Goal: Register for event/course

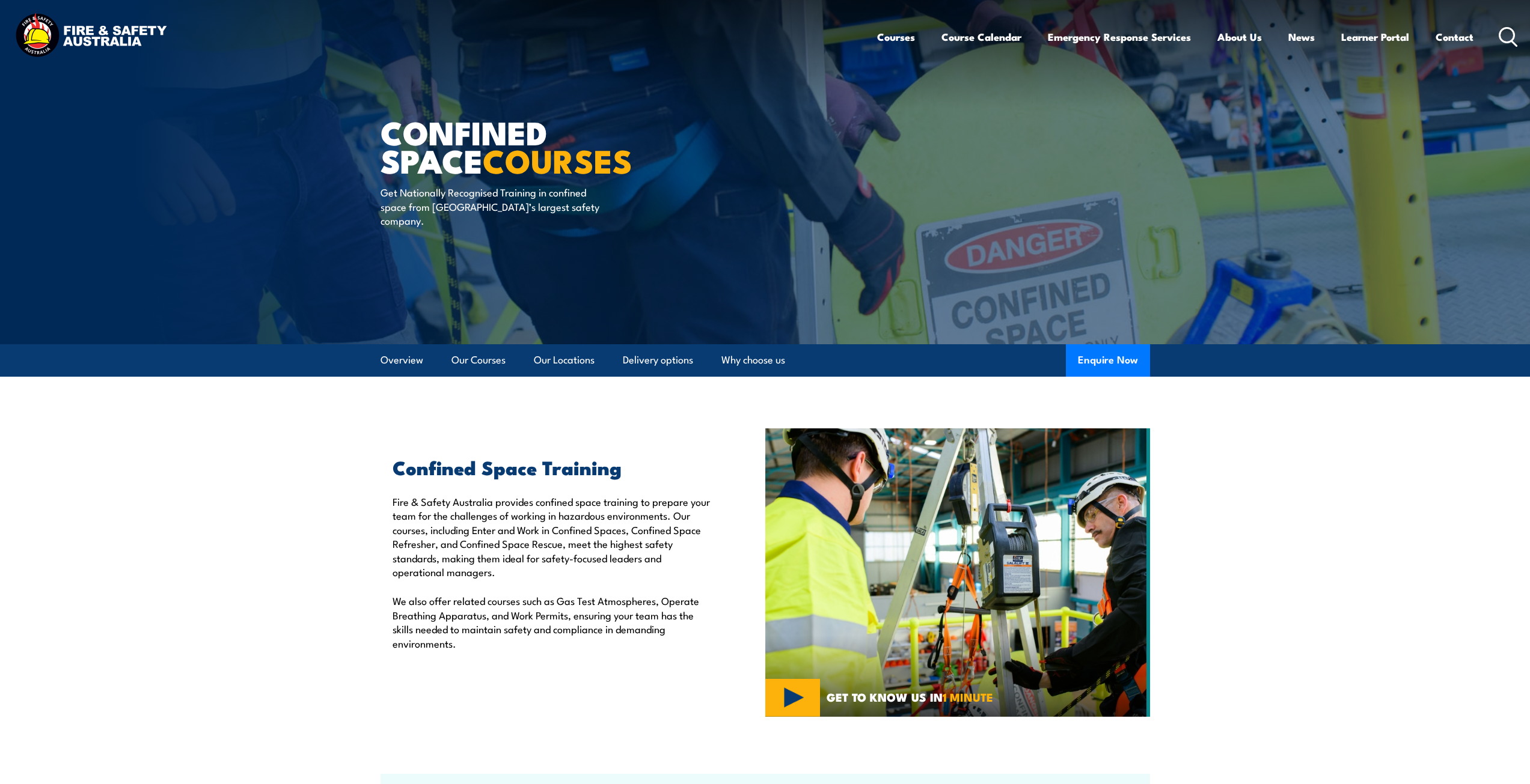
click at [1505, 37] on icon at bounding box center [1508, 37] width 19 height 20
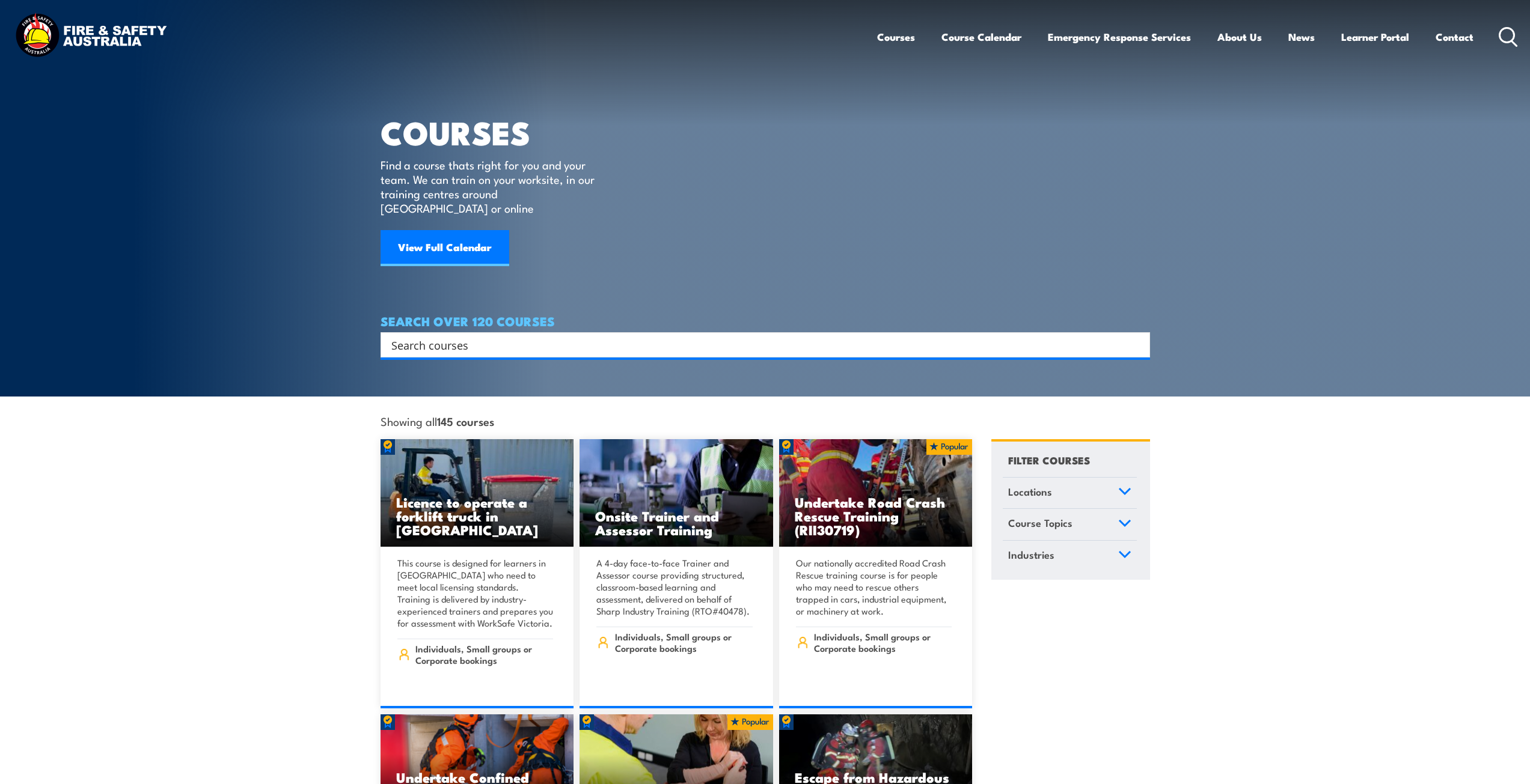
click at [692, 336] on input "Search input" at bounding box center [757, 344] width 732 height 18
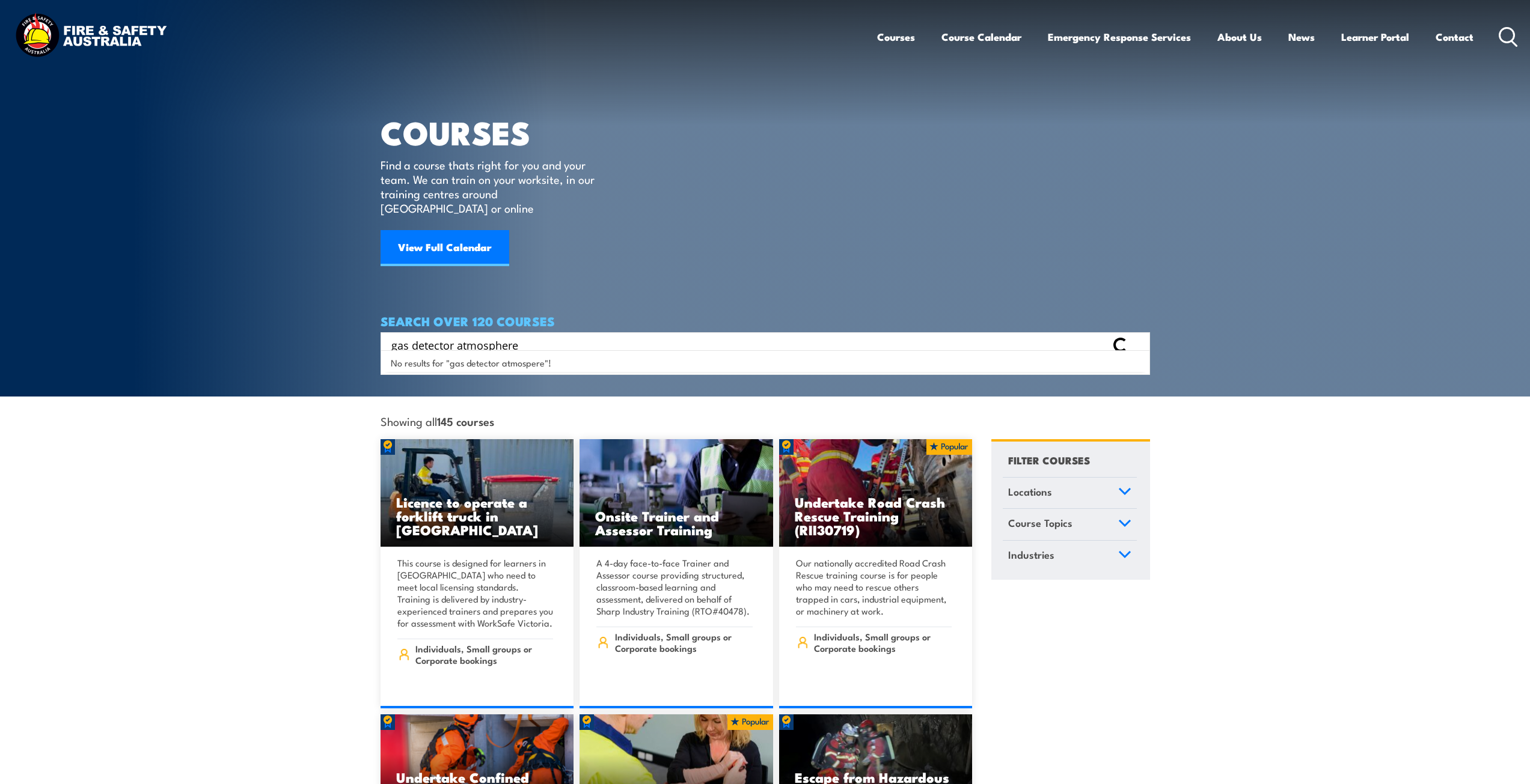
type input "gas detector atmosphere"
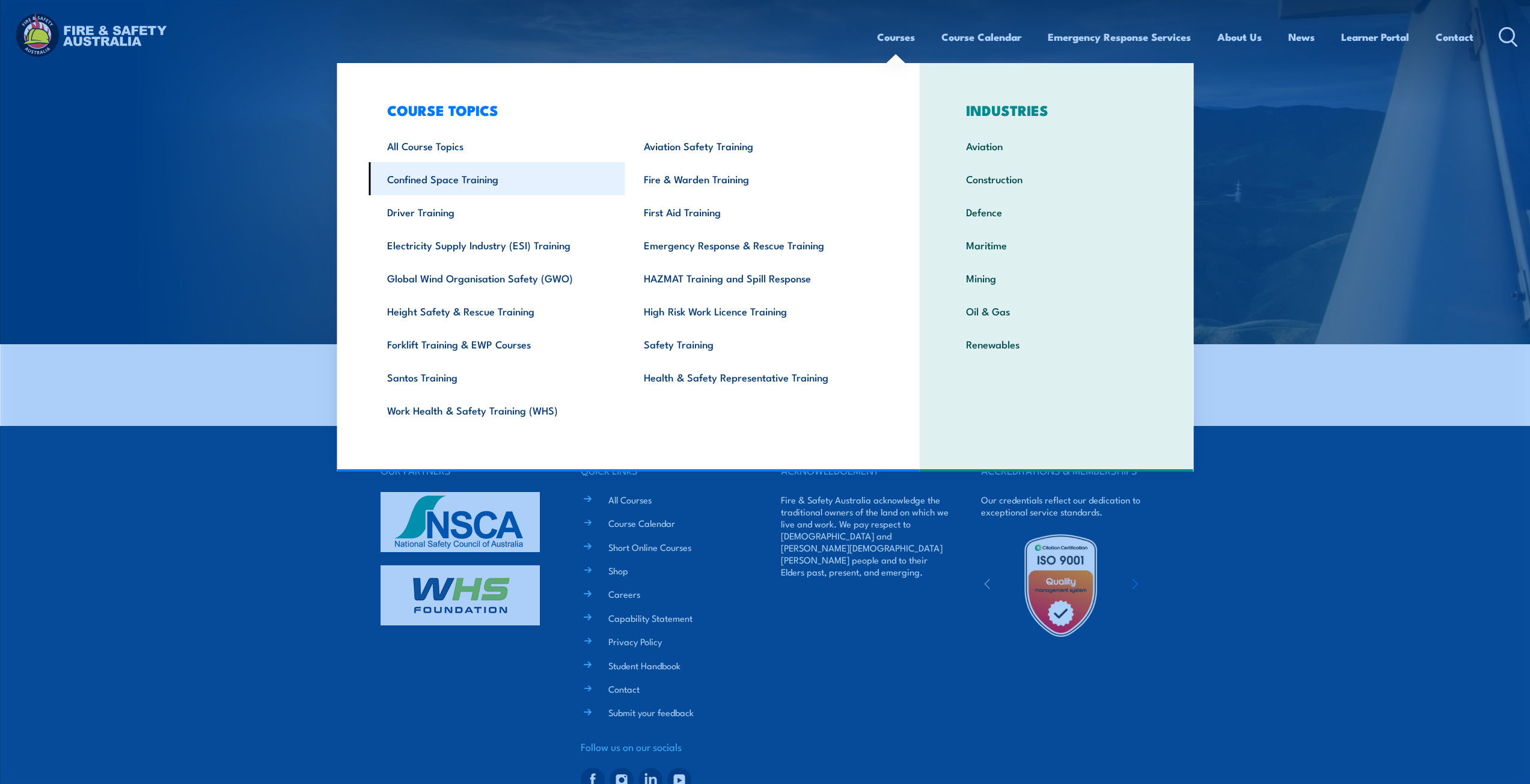
click at [485, 182] on link "Confined Space Training" at bounding box center [497, 178] width 257 height 33
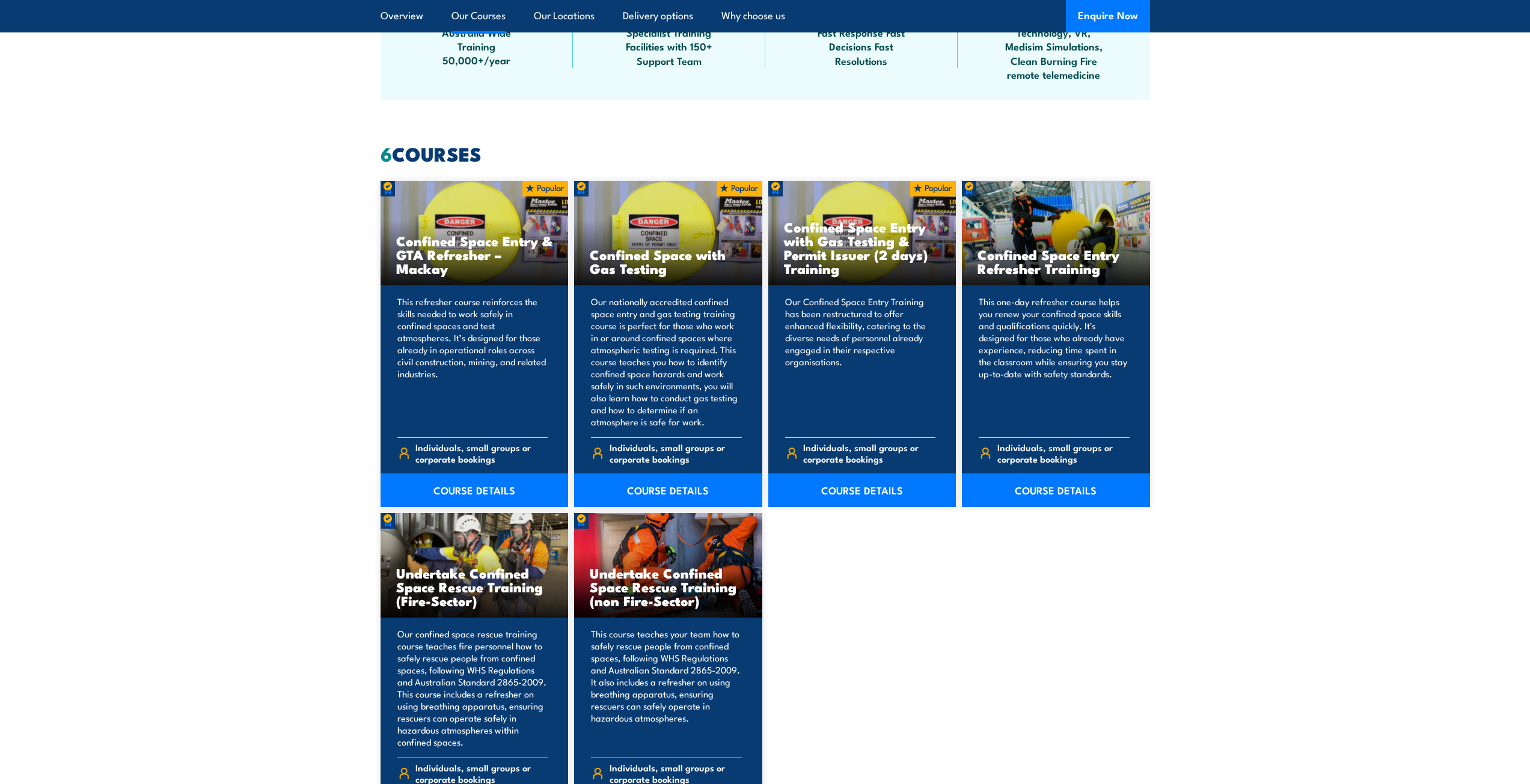
scroll to position [901, 0]
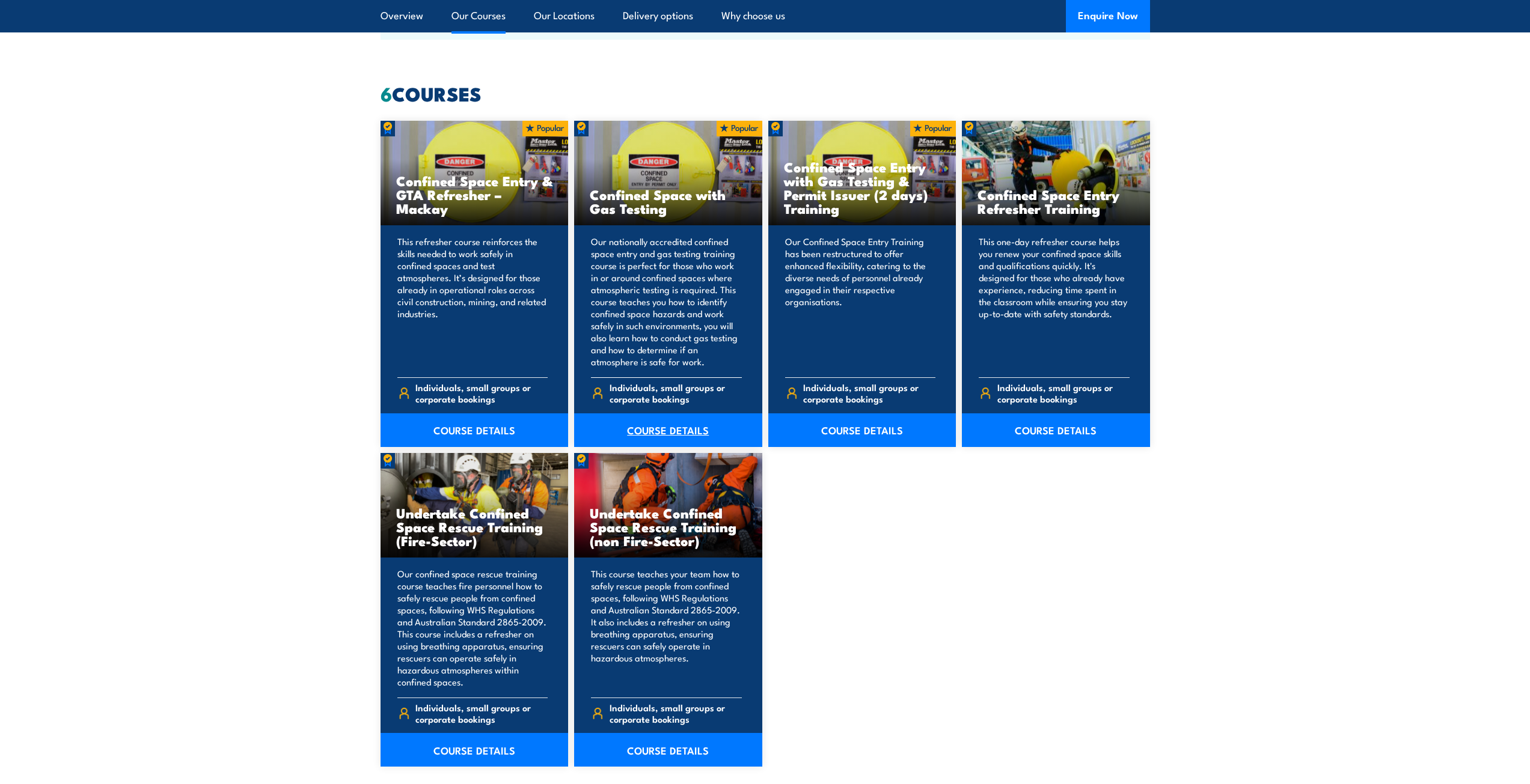
click at [661, 432] on link "COURSE DETAILS" at bounding box center [669, 430] width 188 height 34
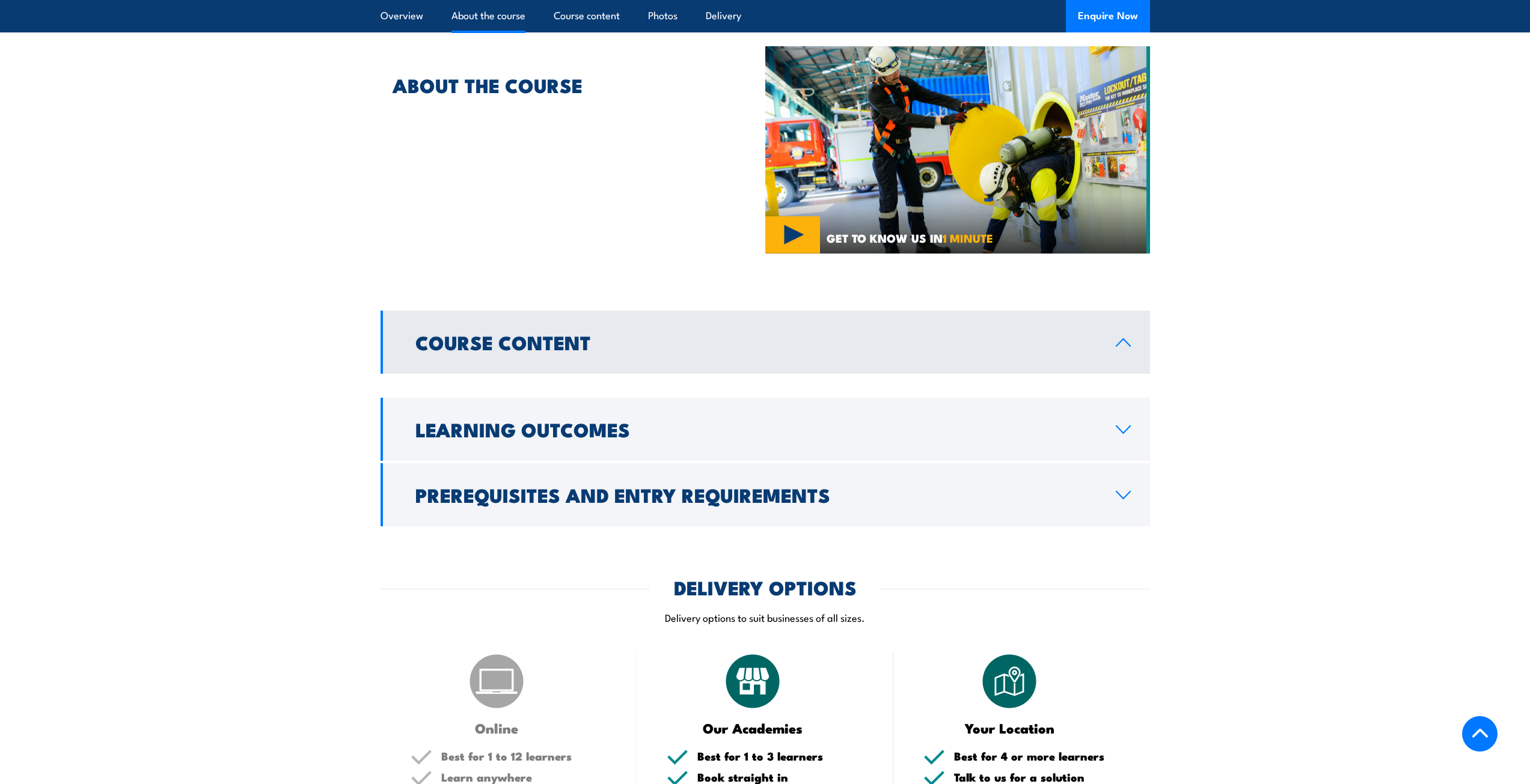
scroll to position [661, 0]
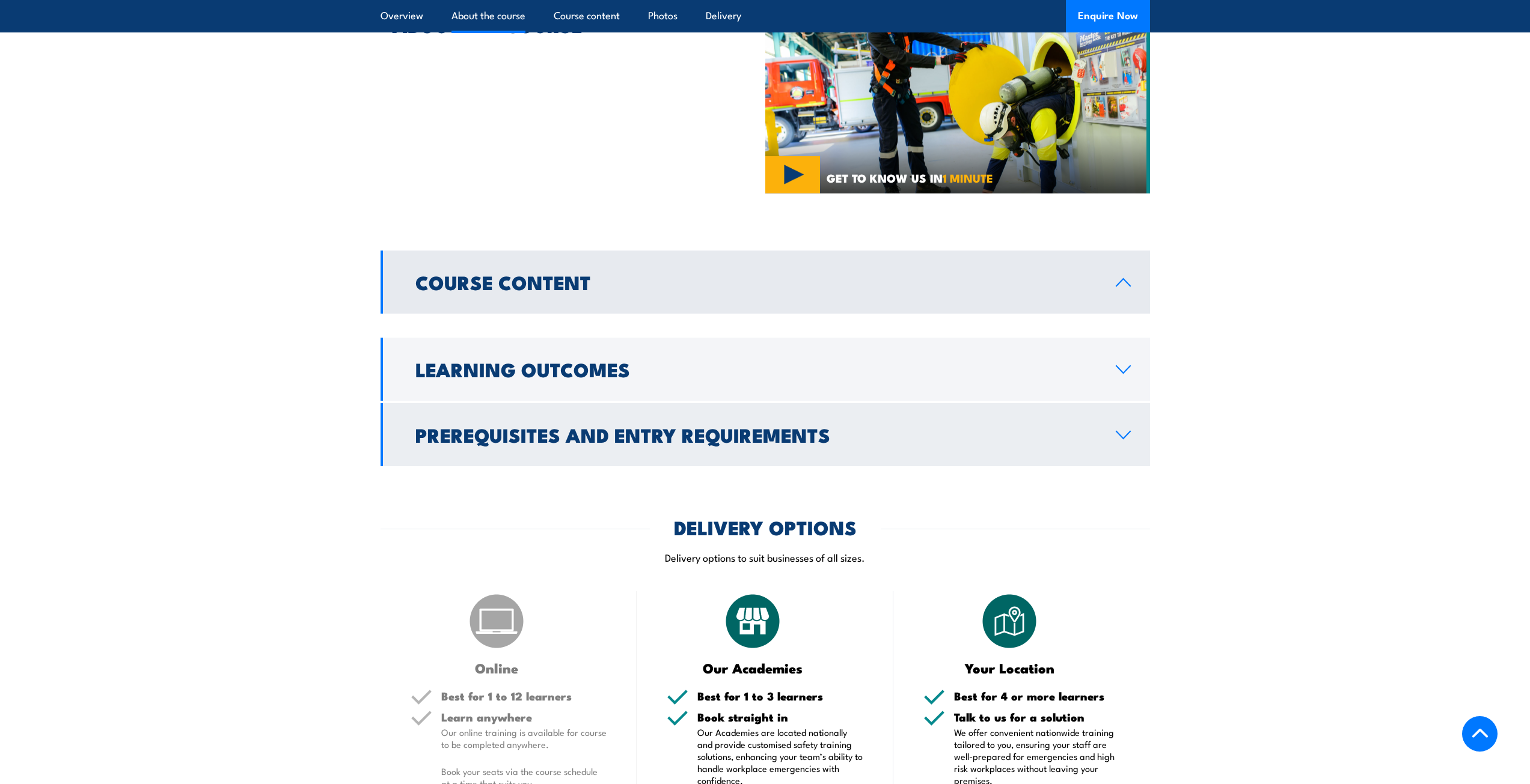
click at [1132, 430] on link "Prerequisites and Entry Requirements" at bounding box center [765, 434] width 769 height 63
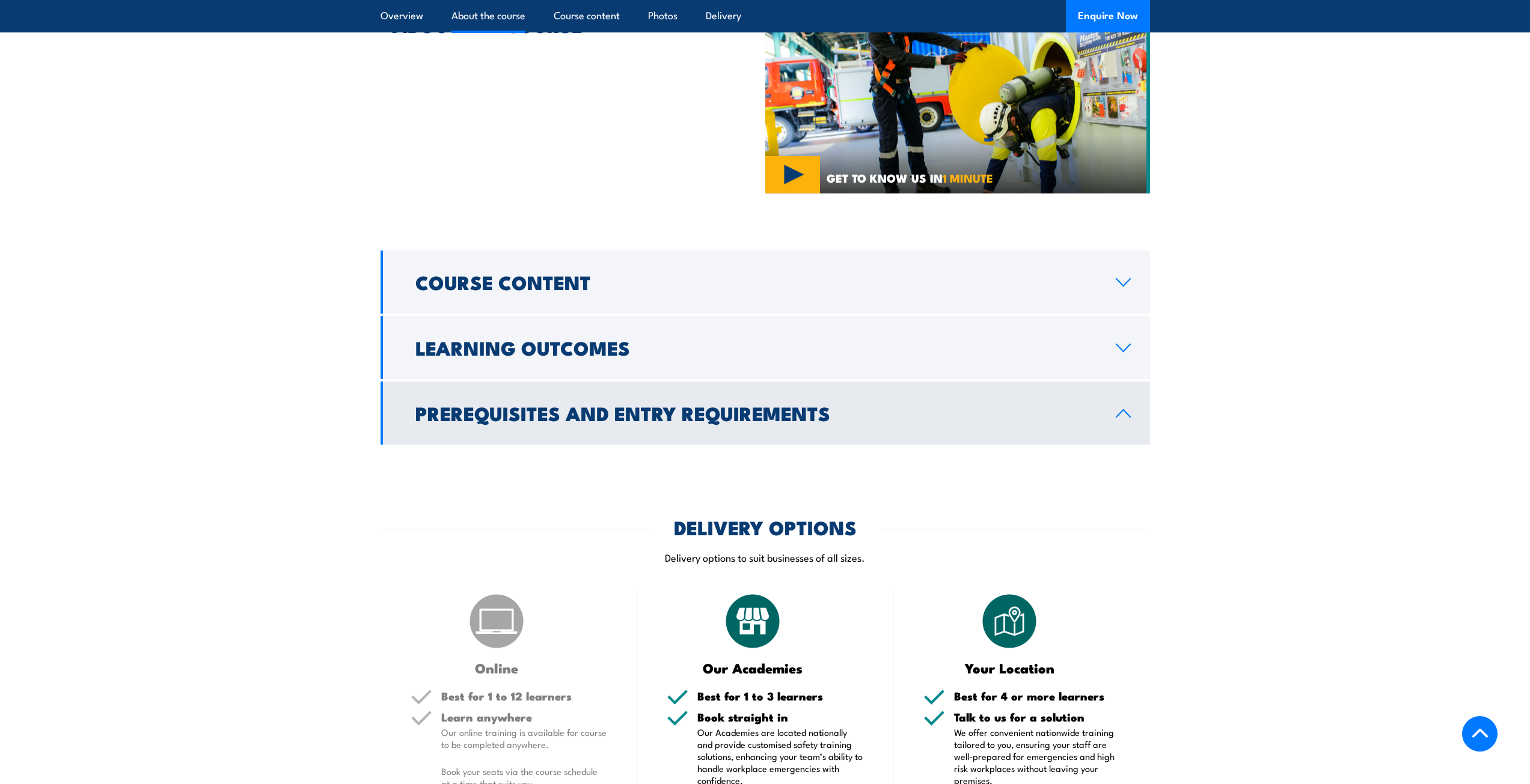
click at [1131, 409] on icon at bounding box center [1123, 413] width 16 height 10
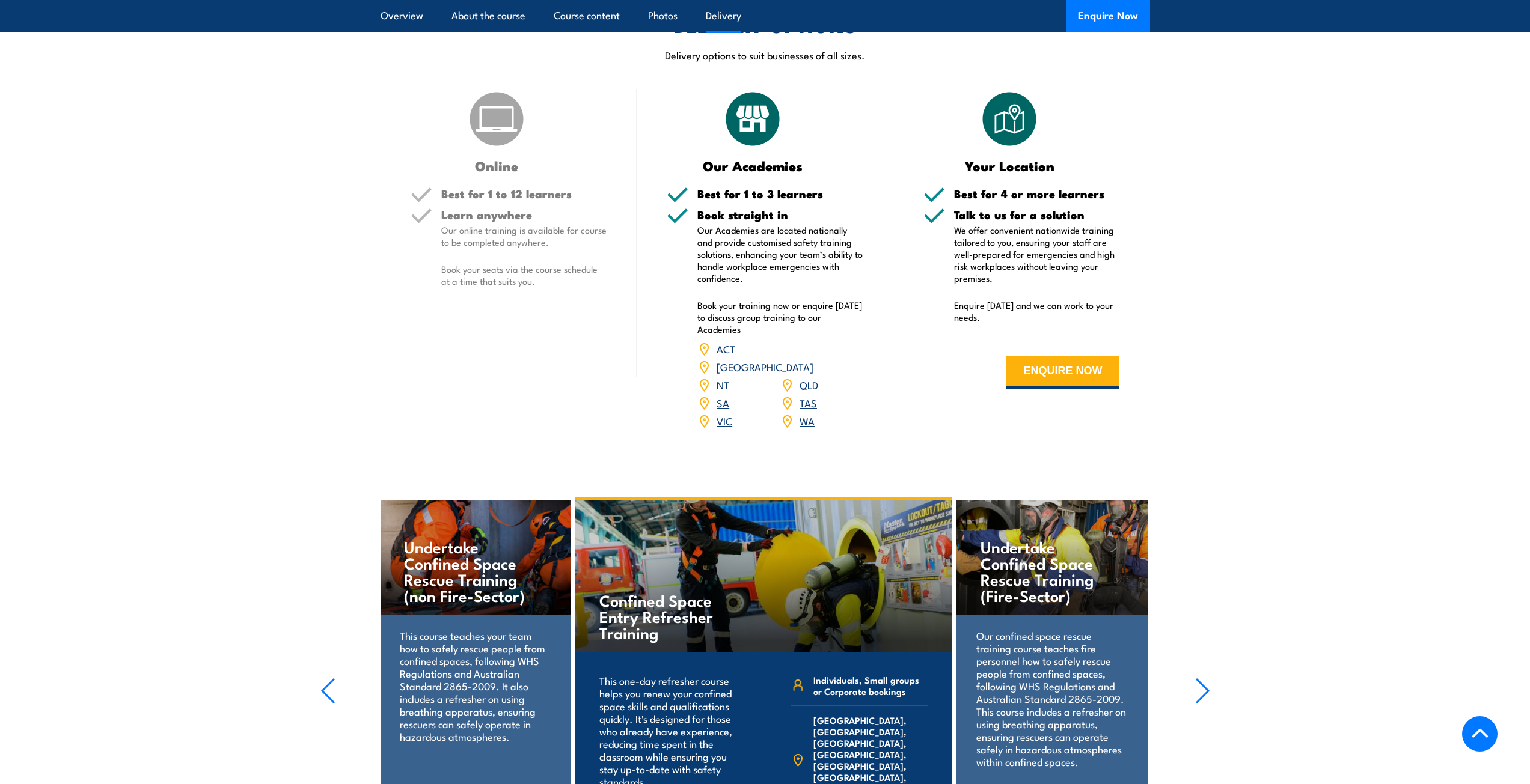
scroll to position [1082, 0]
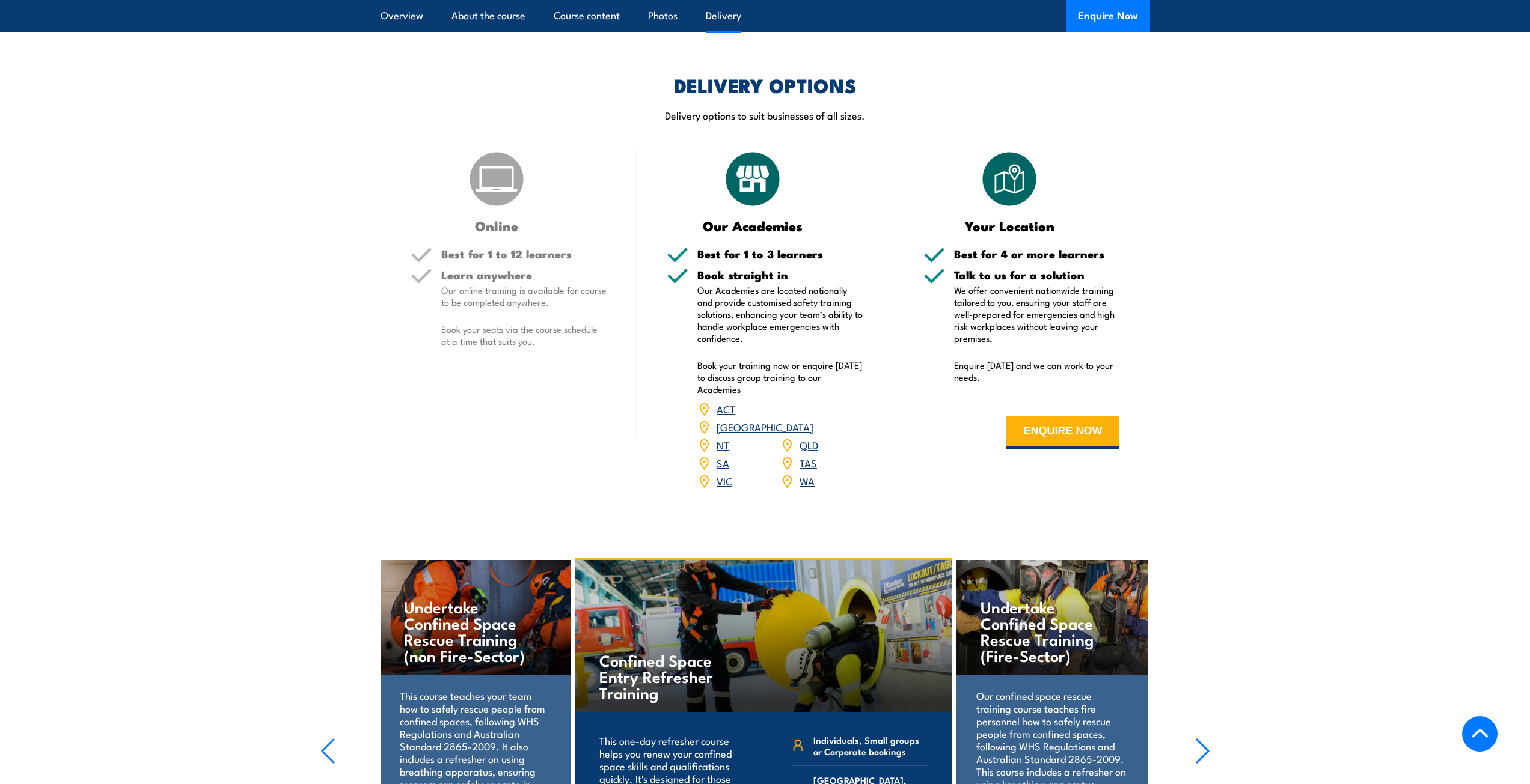
click at [810, 437] on link "QLD" at bounding box center [809, 444] width 18 height 14
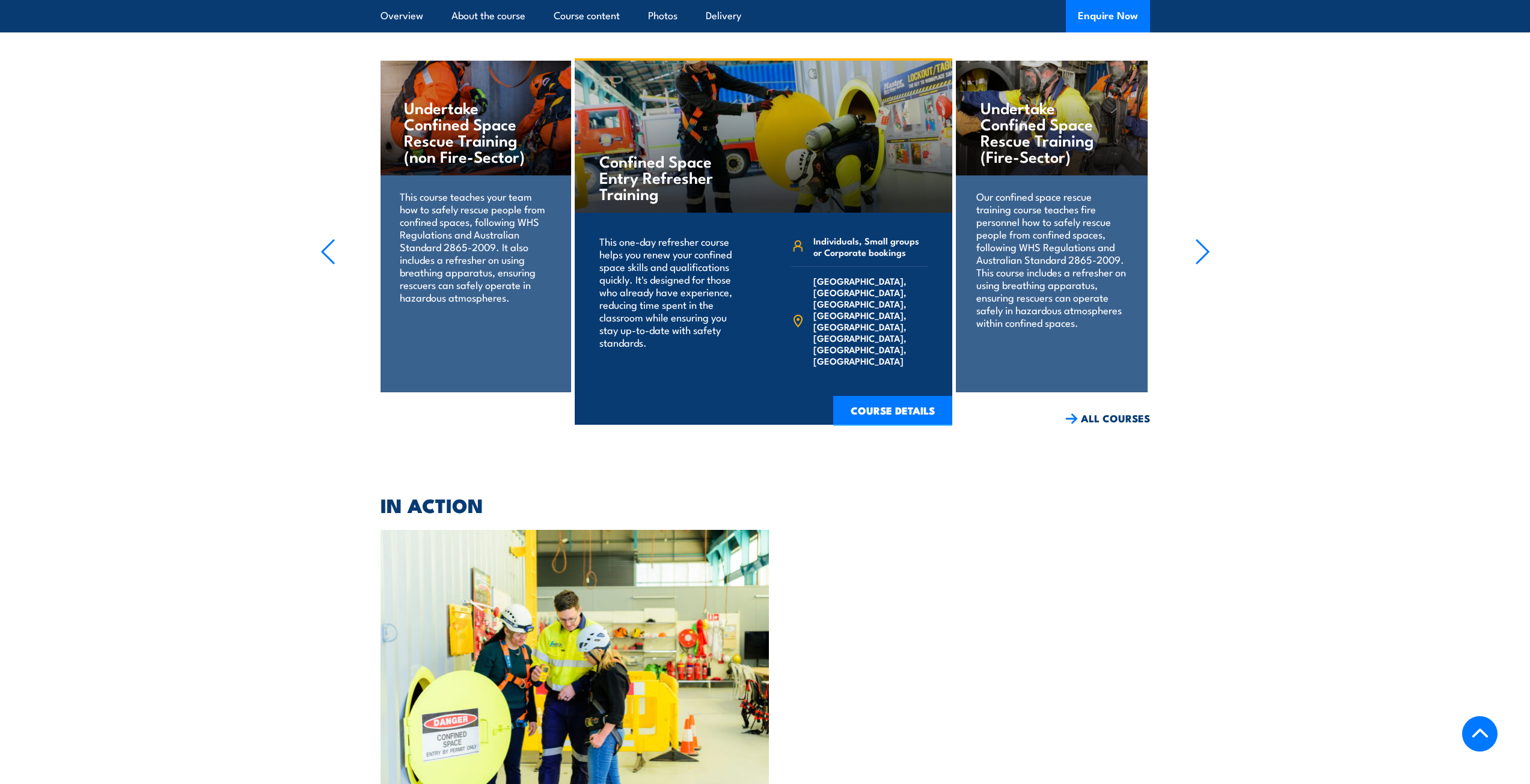
scroll to position [1122, 0]
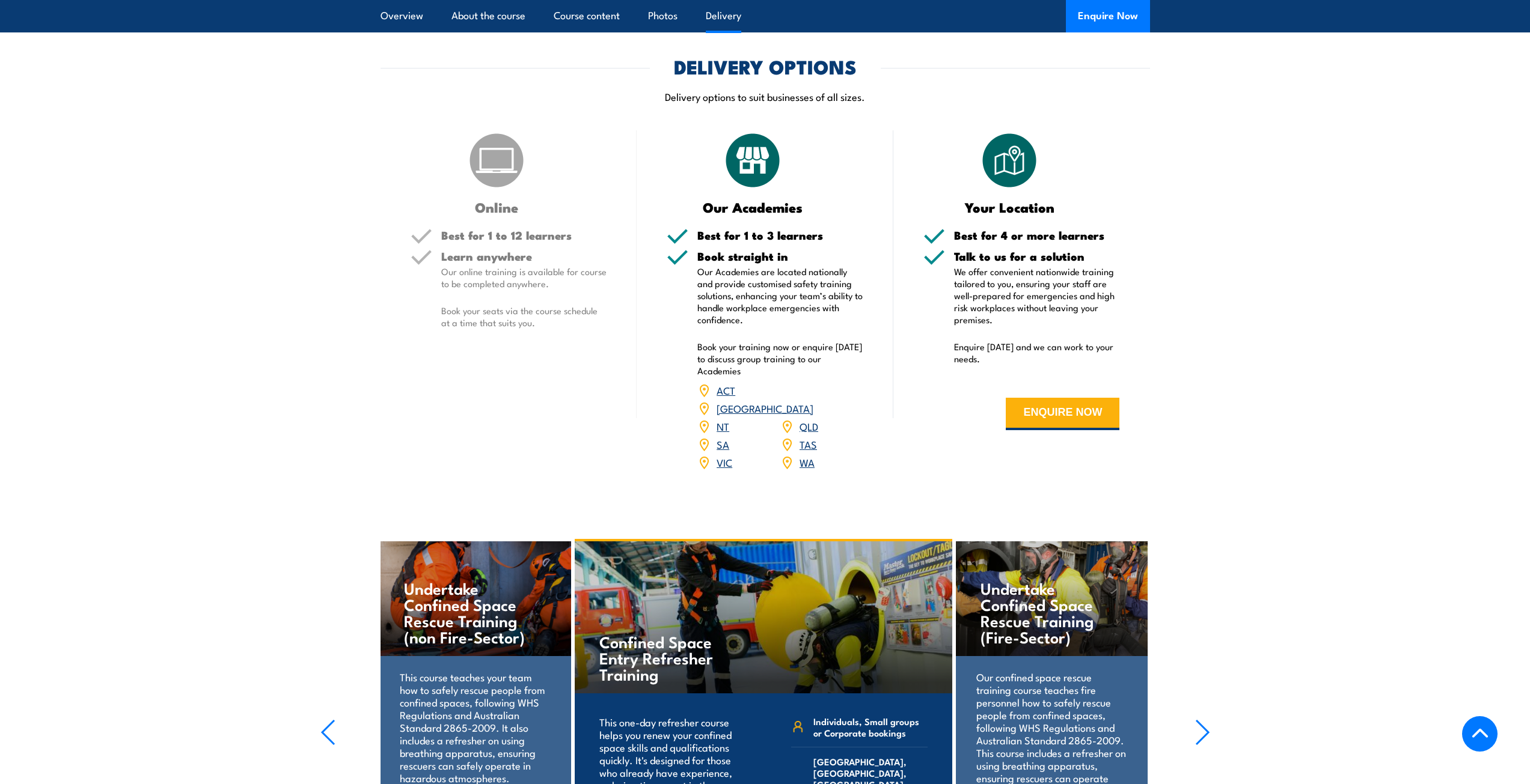
click at [804, 419] on link "QLD" at bounding box center [809, 426] width 18 height 14
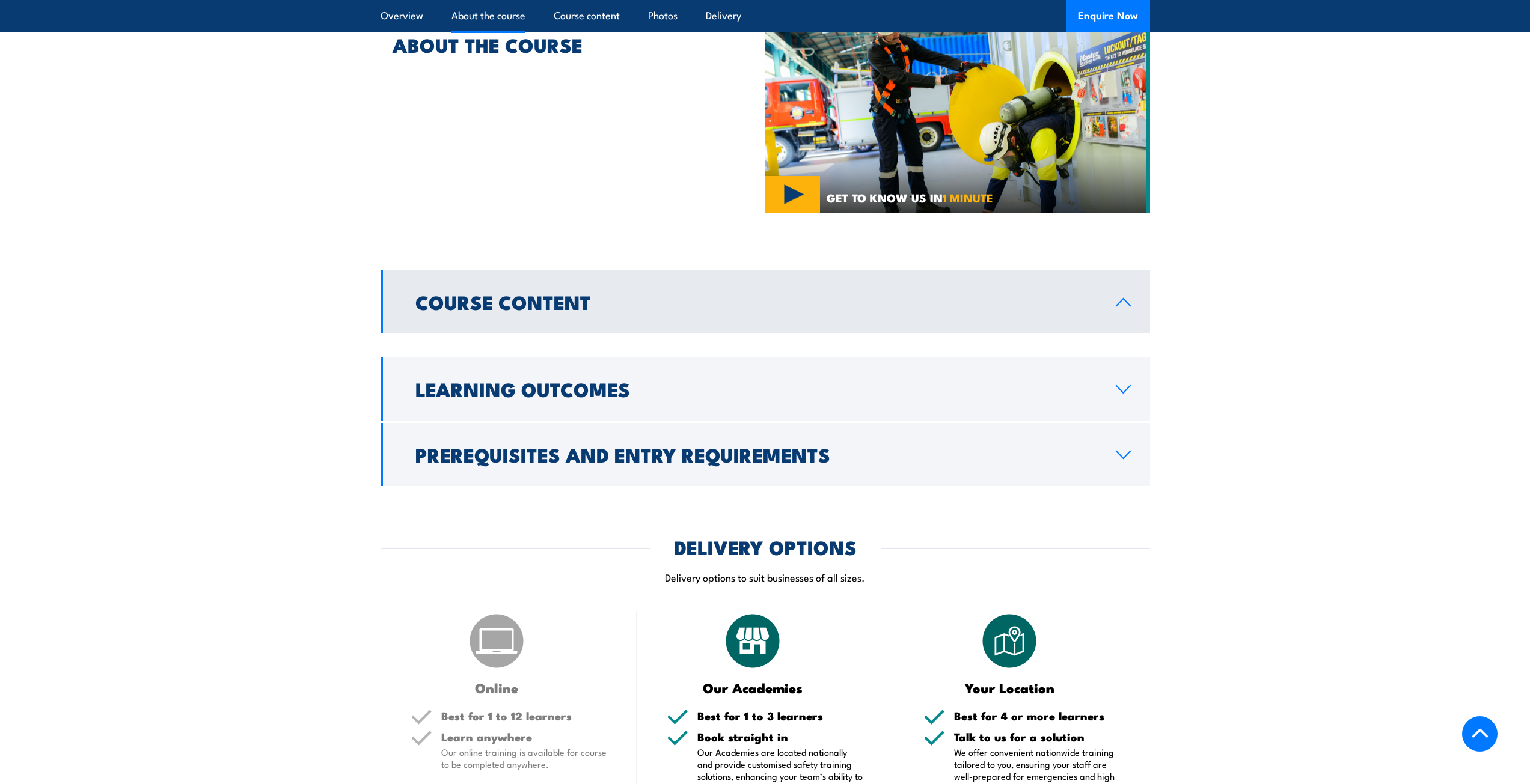
scroll to position [581, 0]
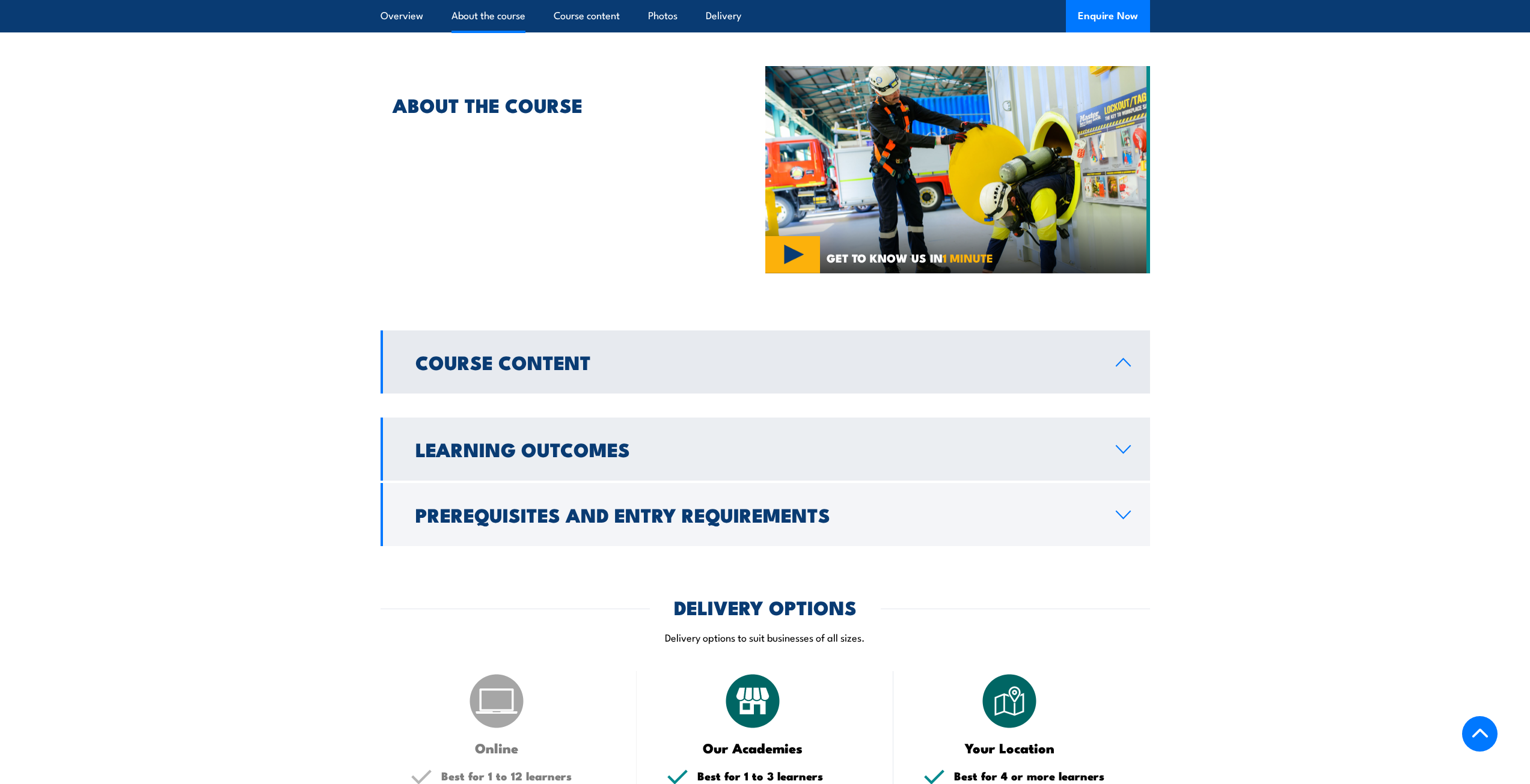
click at [1128, 444] on icon at bounding box center [1123, 449] width 16 height 10
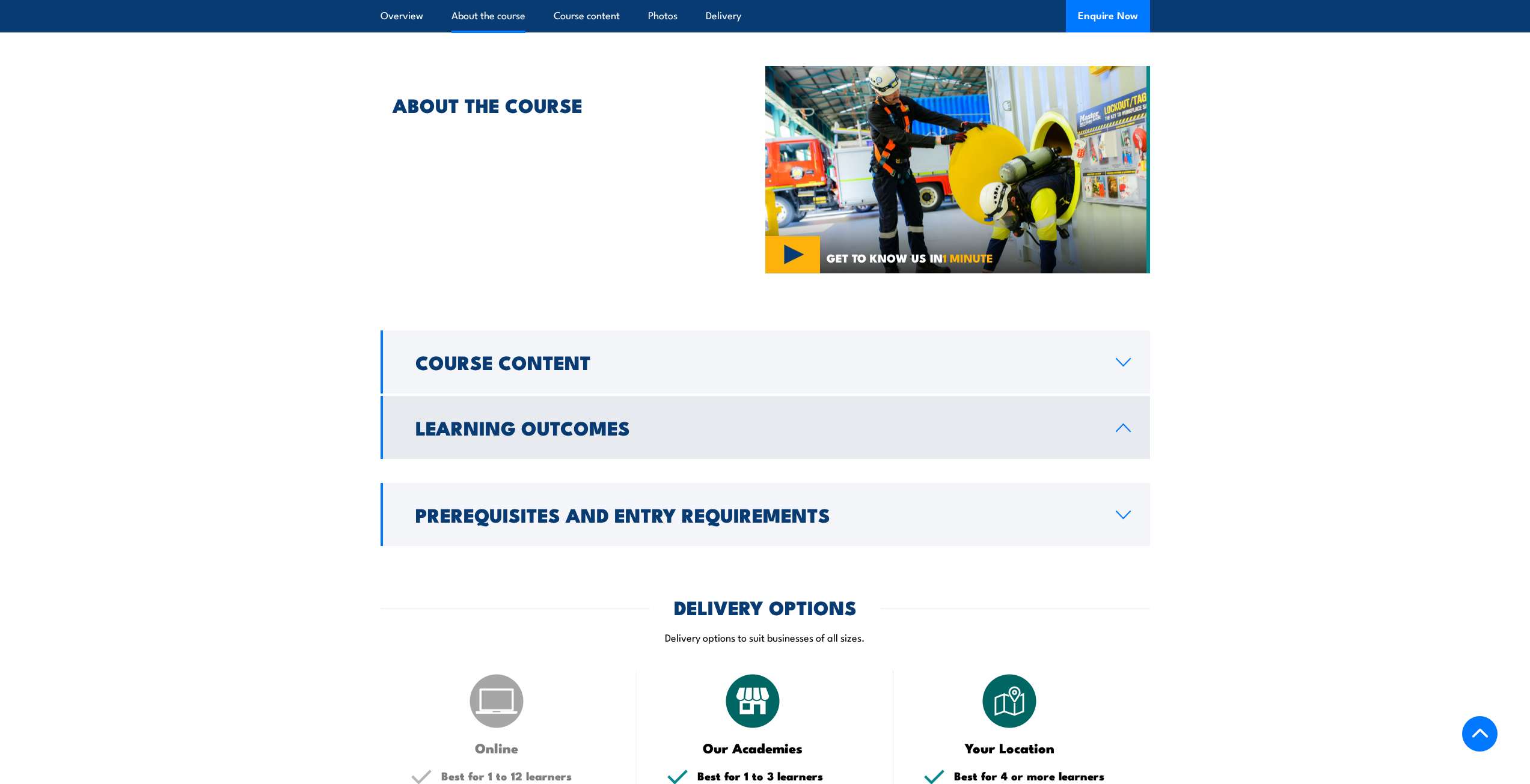
click at [1126, 424] on icon at bounding box center [1123, 427] width 14 height 7
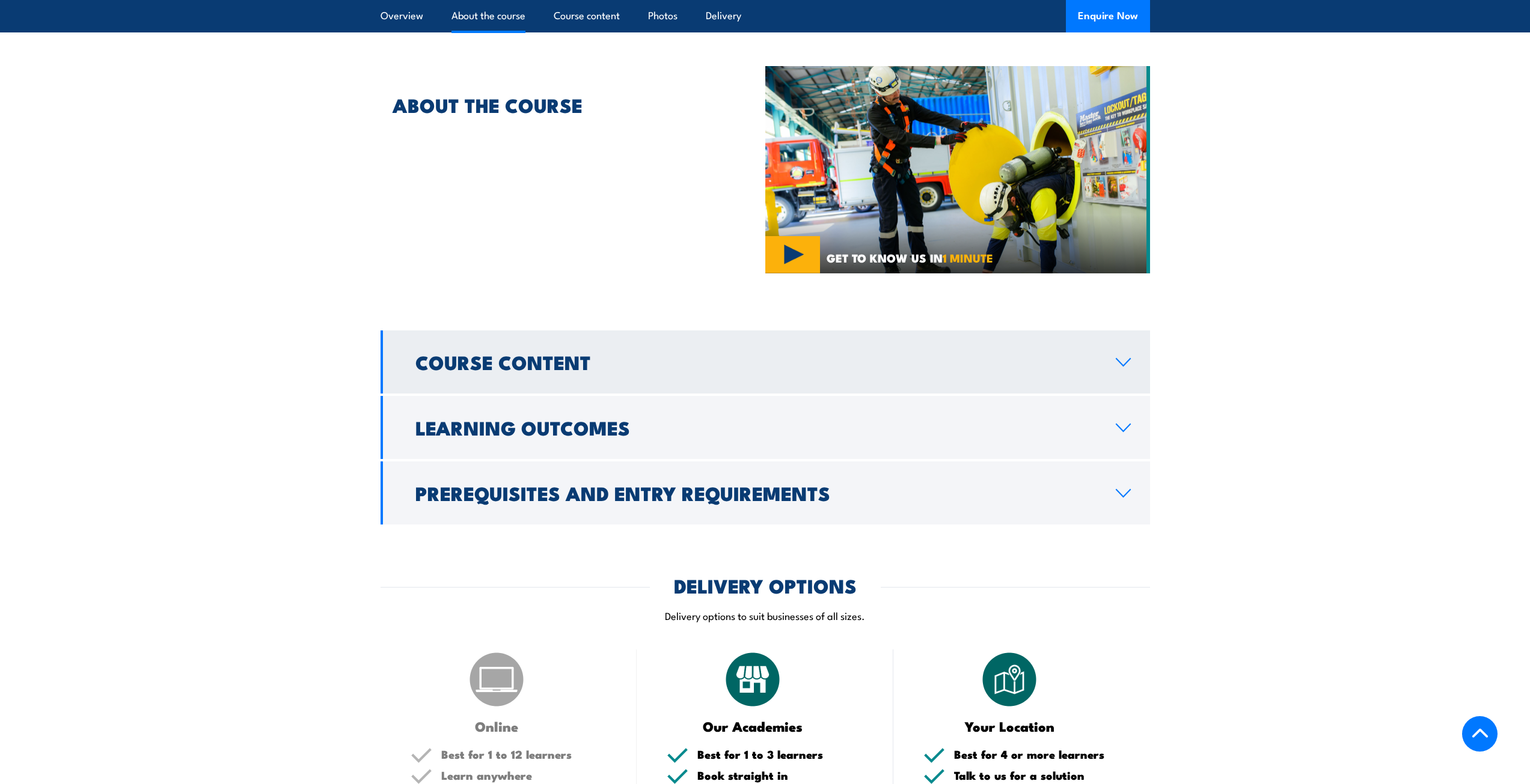
click at [1121, 344] on link "Course Content" at bounding box center [765, 362] width 769 height 63
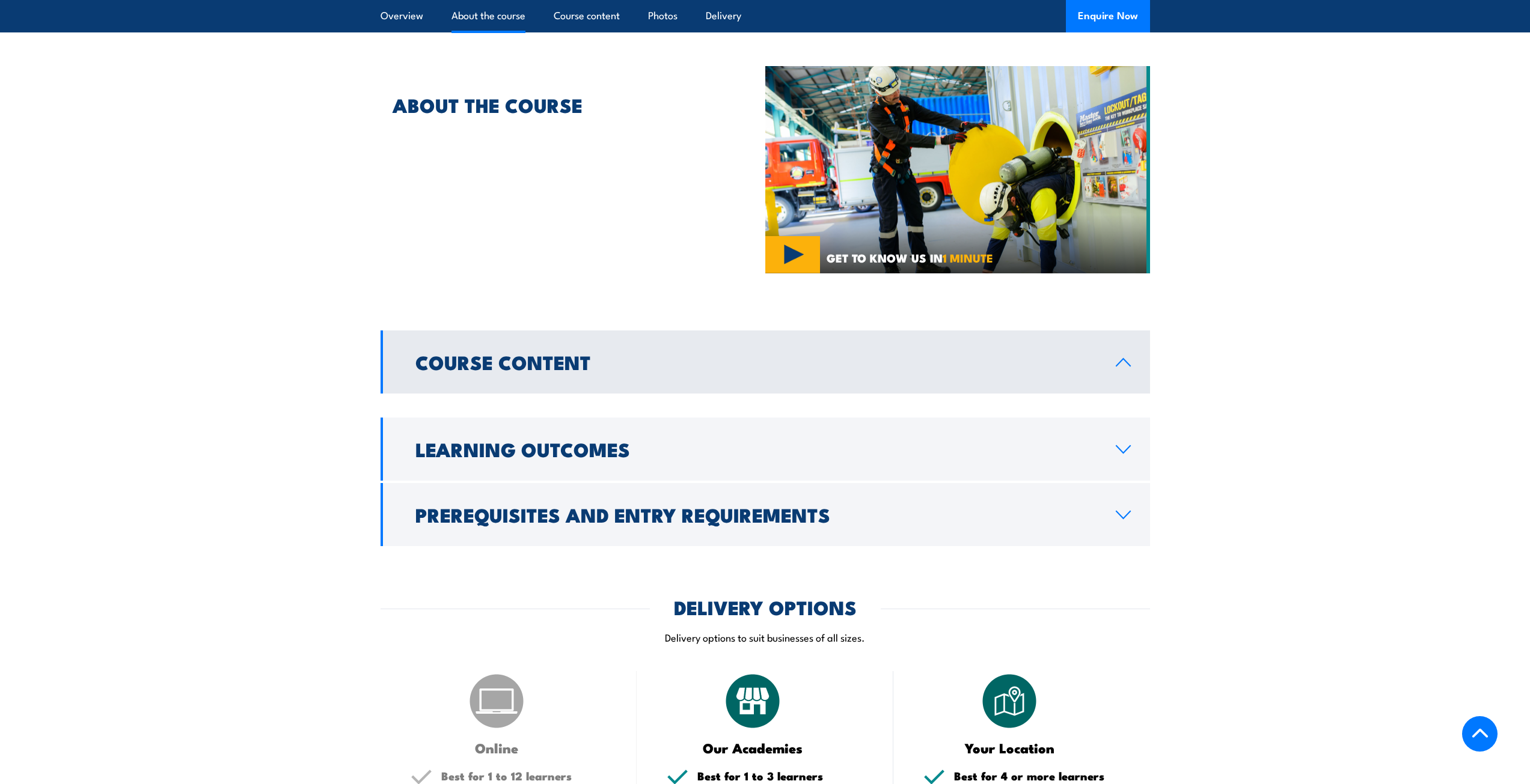
click at [1121, 344] on link "Course Content" at bounding box center [765, 362] width 769 height 63
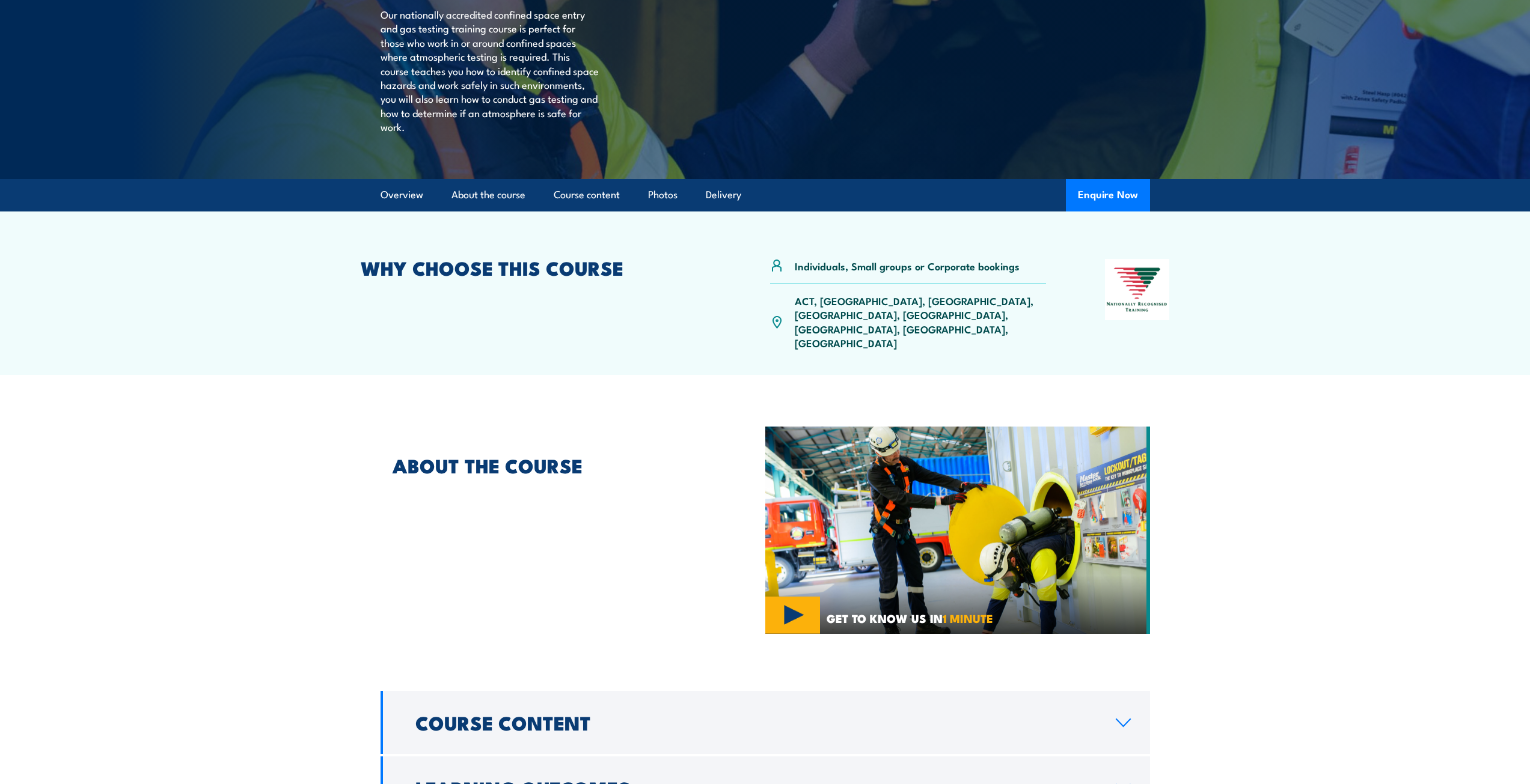
scroll to position [0, 0]
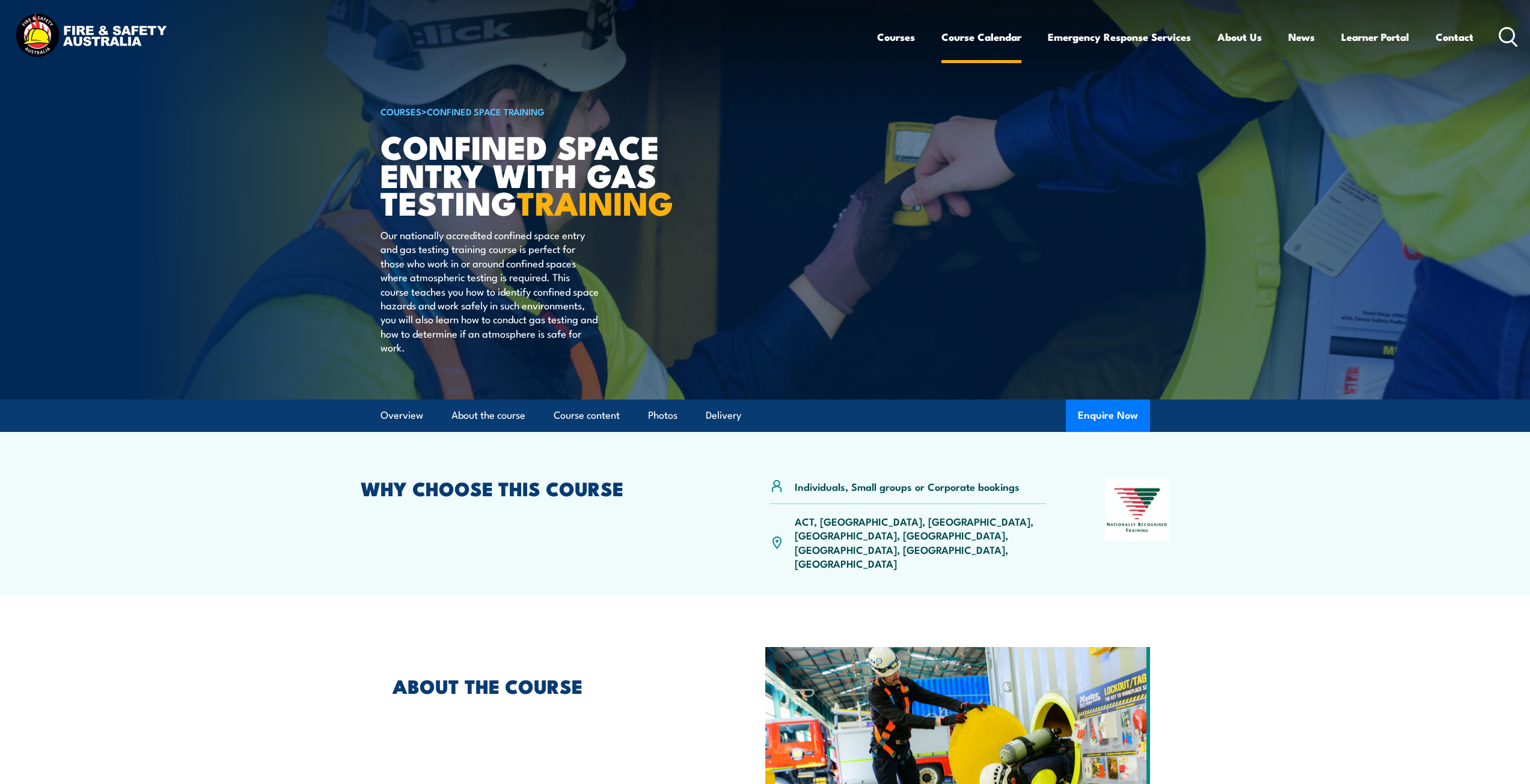
click at [971, 36] on link "Course Calendar" at bounding box center [981, 37] width 80 height 32
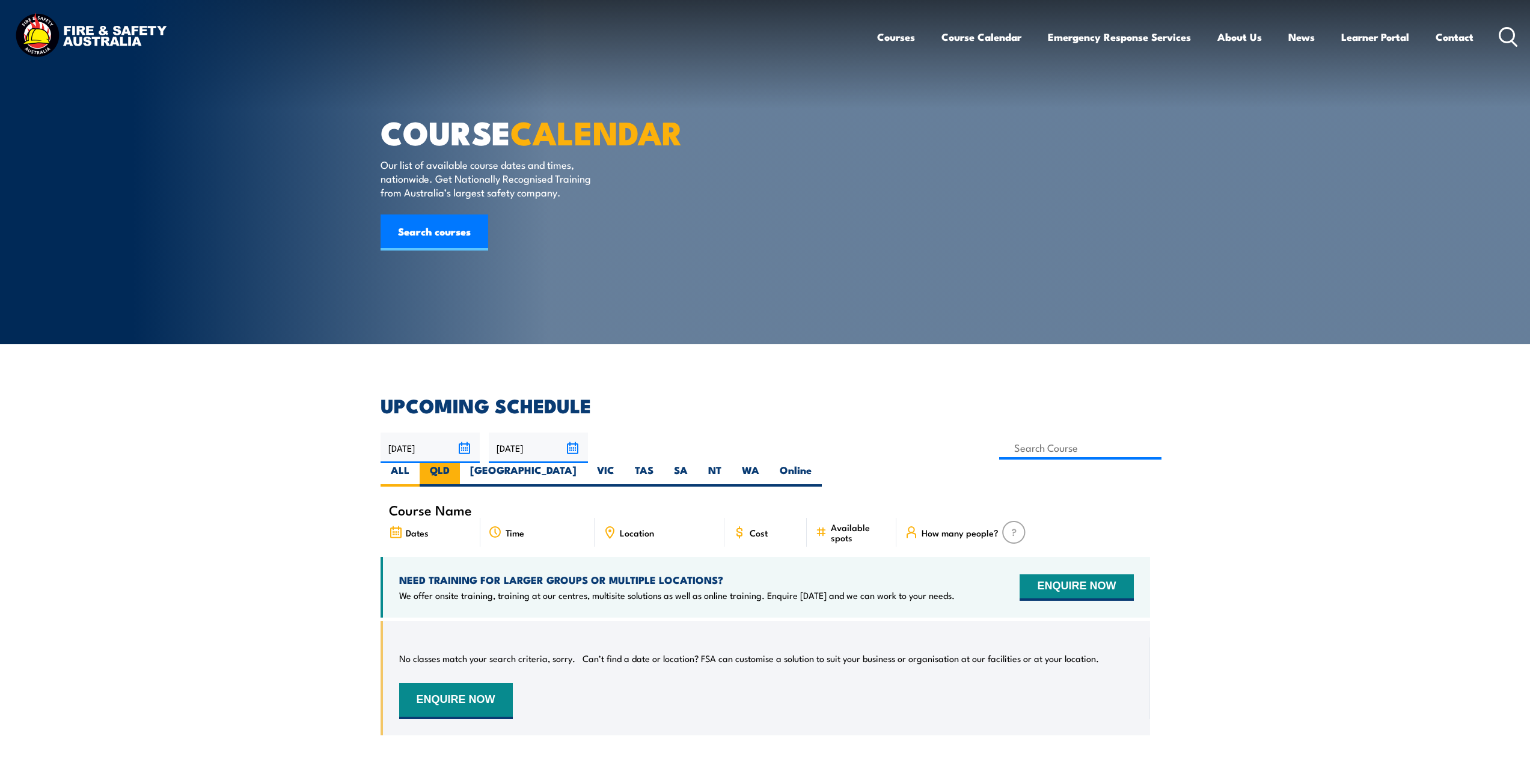
click at [460, 463] on label "QLD" at bounding box center [439, 475] width 40 height 24
click at [458, 463] on input "QLD" at bounding box center [454, 467] width 8 height 8
radio input "true"
click at [438, 251] on link "Search courses" at bounding box center [434, 232] width 107 height 36
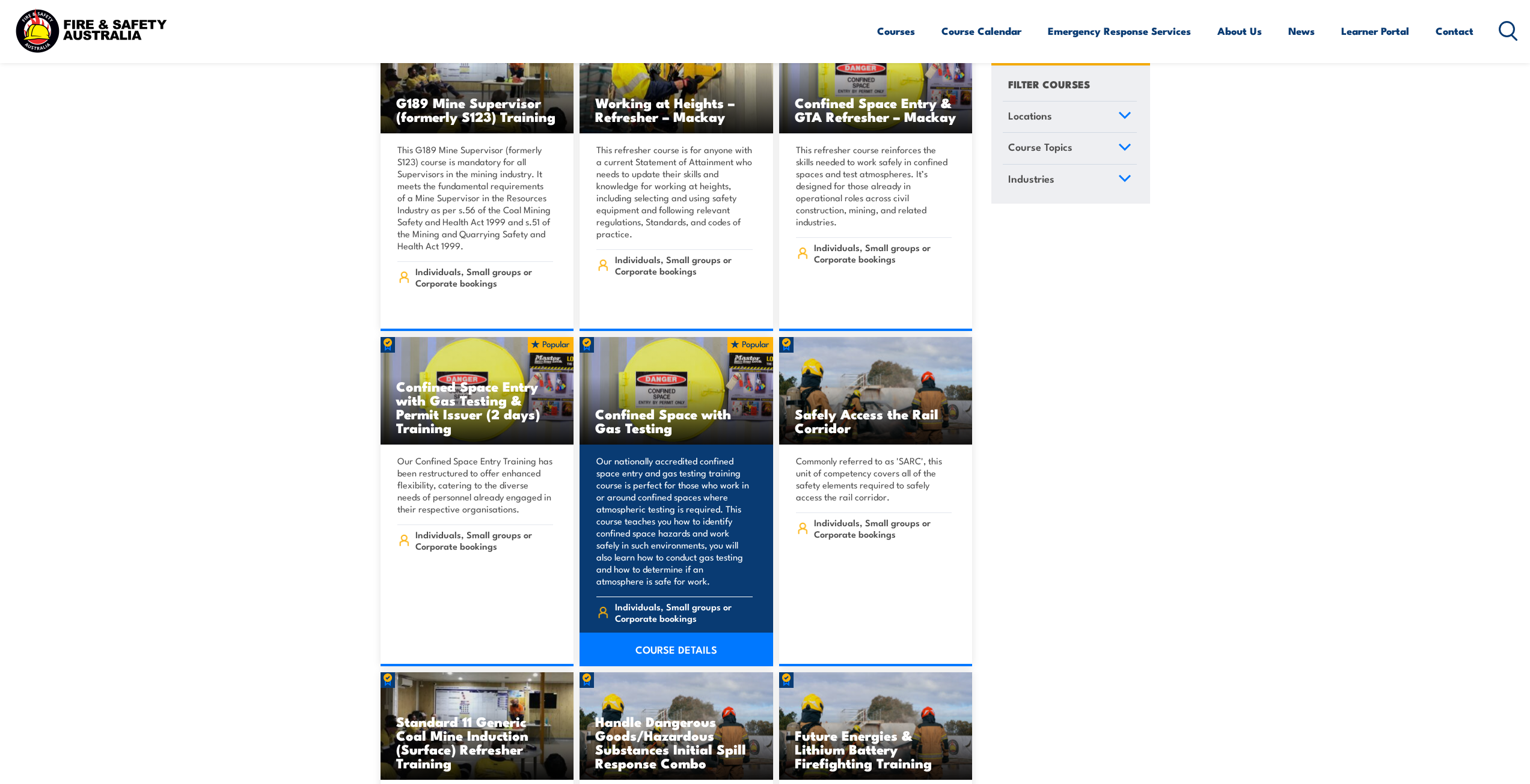
scroll to position [1622, 0]
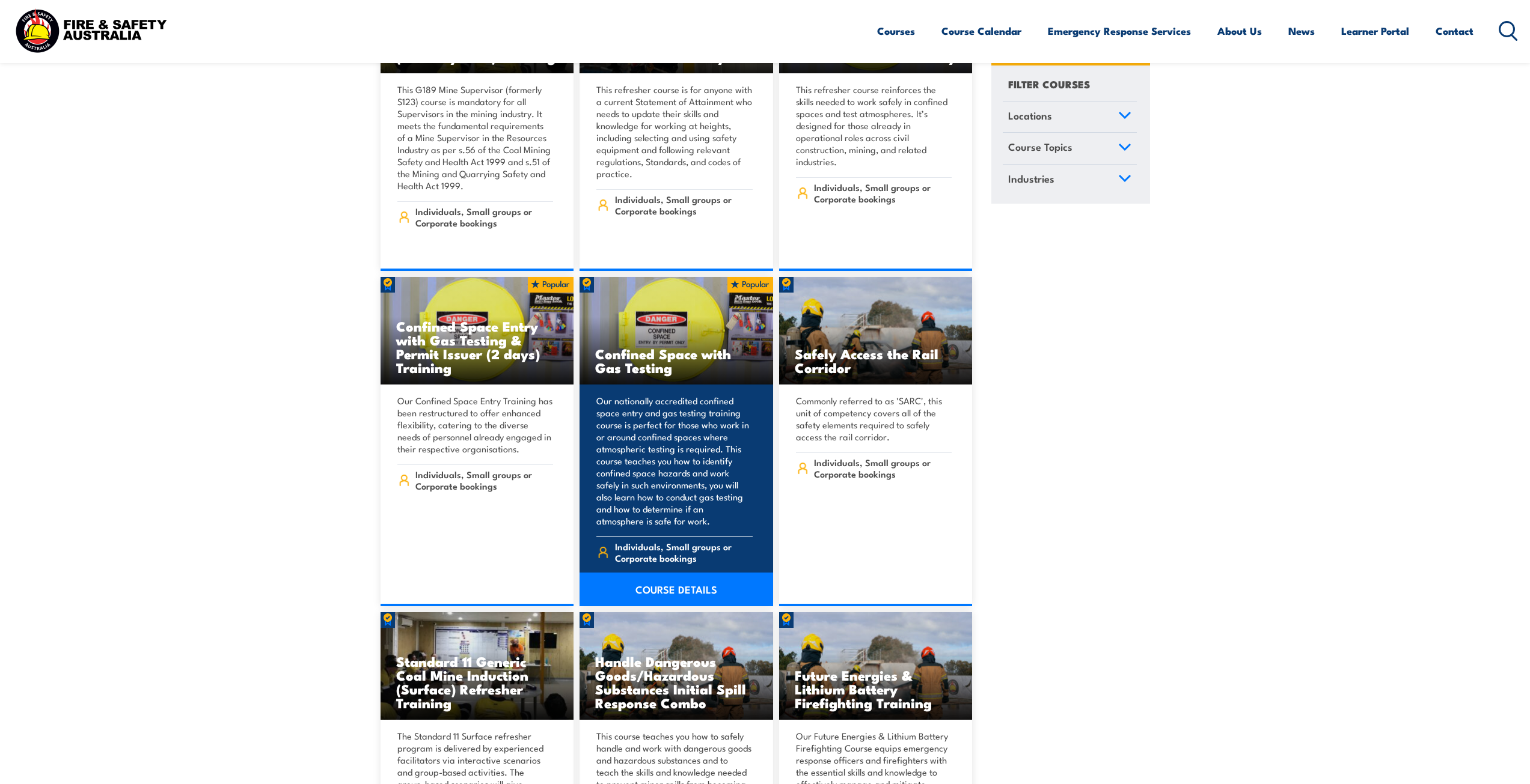
click at [680, 573] on link "COURSE DETAILS" at bounding box center [676, 589] width 194 height 34
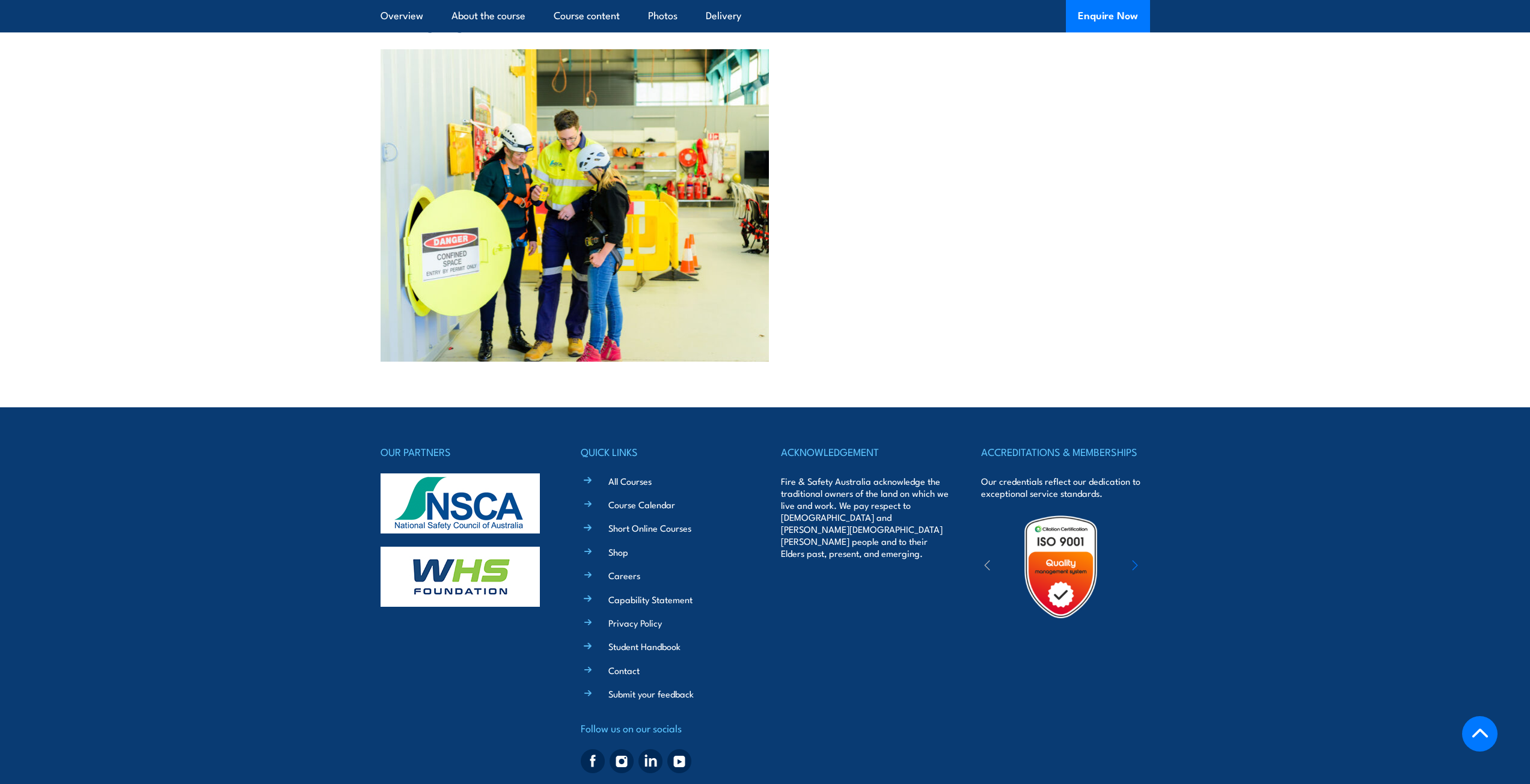
scroll to position [1602, 0]
